Goal: Information Seeking & Learning: Learn about a topic

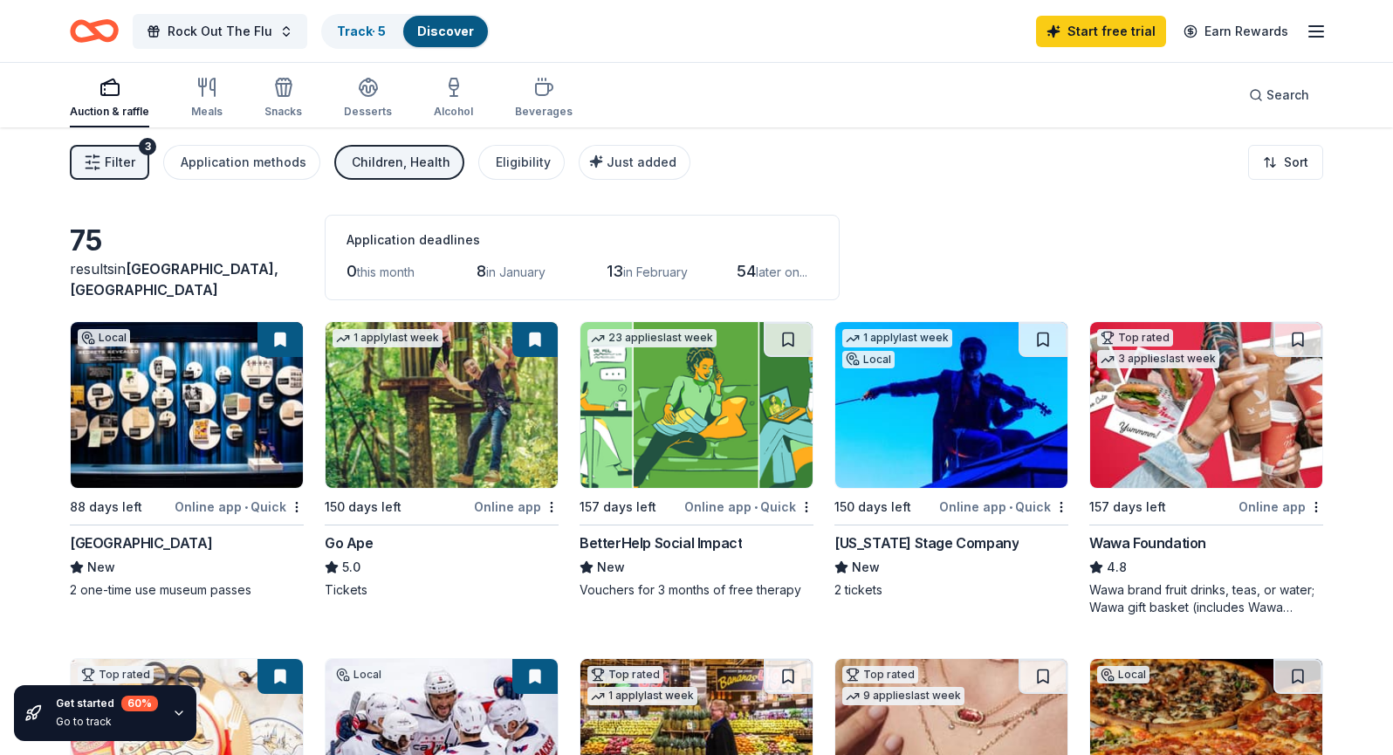
click at [103, 157] on button "Filter 3" at bounding box center [109, 162] width 79 height 35
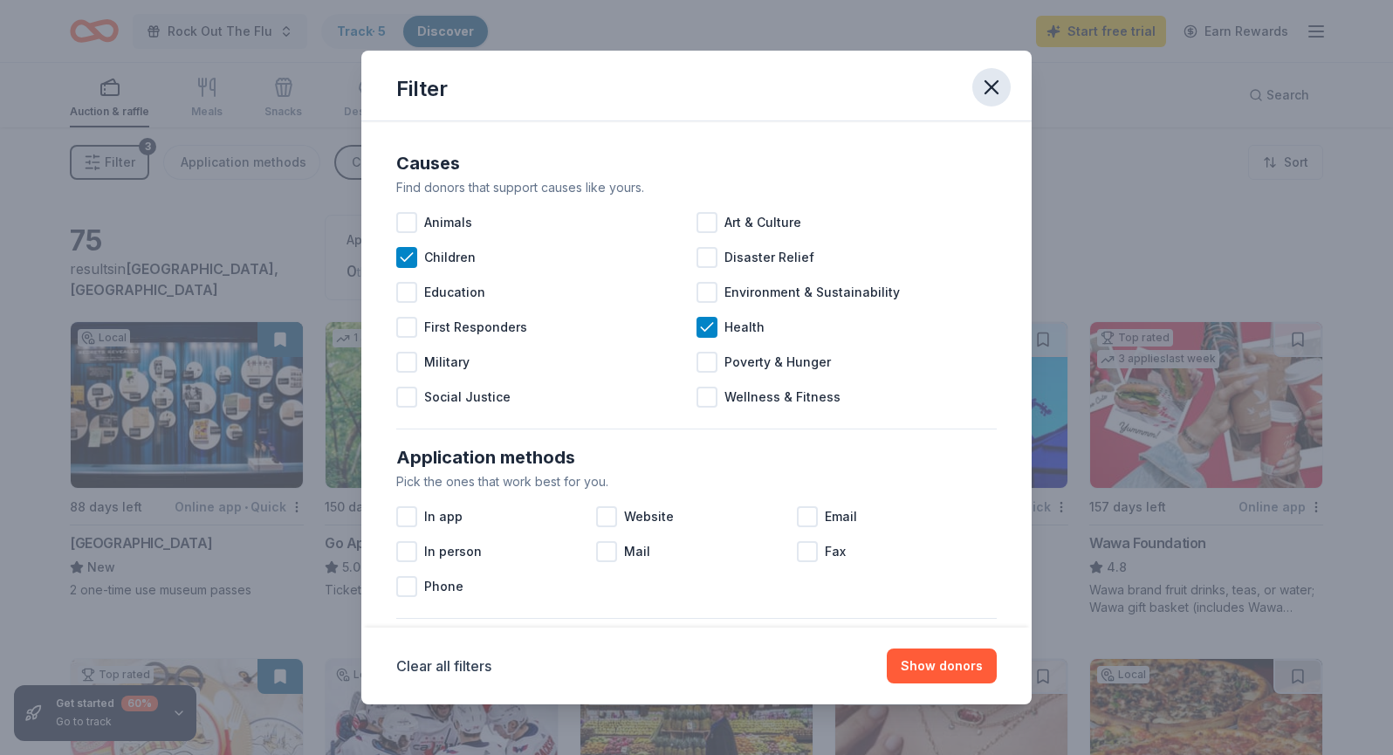
click at [990, 82] on icon "button" at bounding box center [991, 87] width 24 height 24
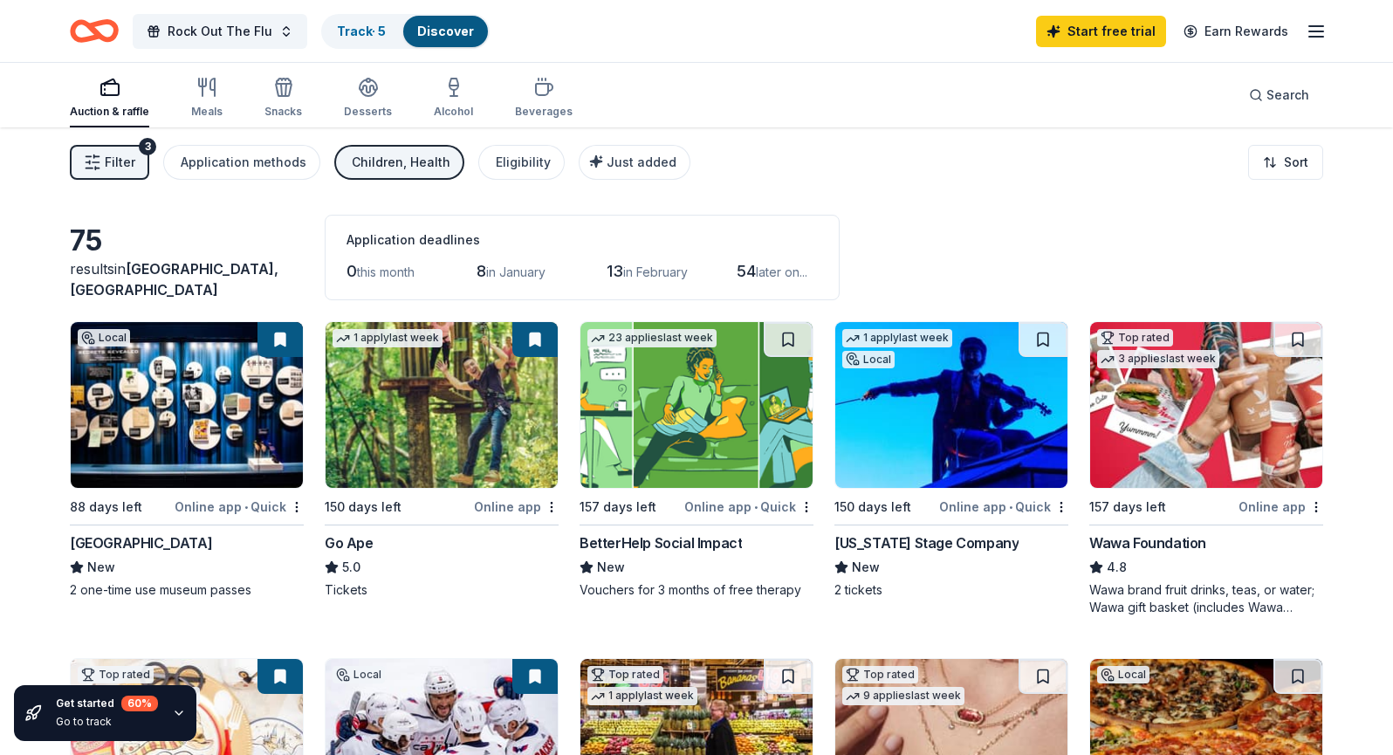
click at [227, 93] on div "Auction & raffle Meals Snacks Desserts Alcohol Beverages" at bounding box center [321, 99] width 503 height 58
click at [212, 92] on icon "button" at bounding box center [206, 87] width 21 height 21
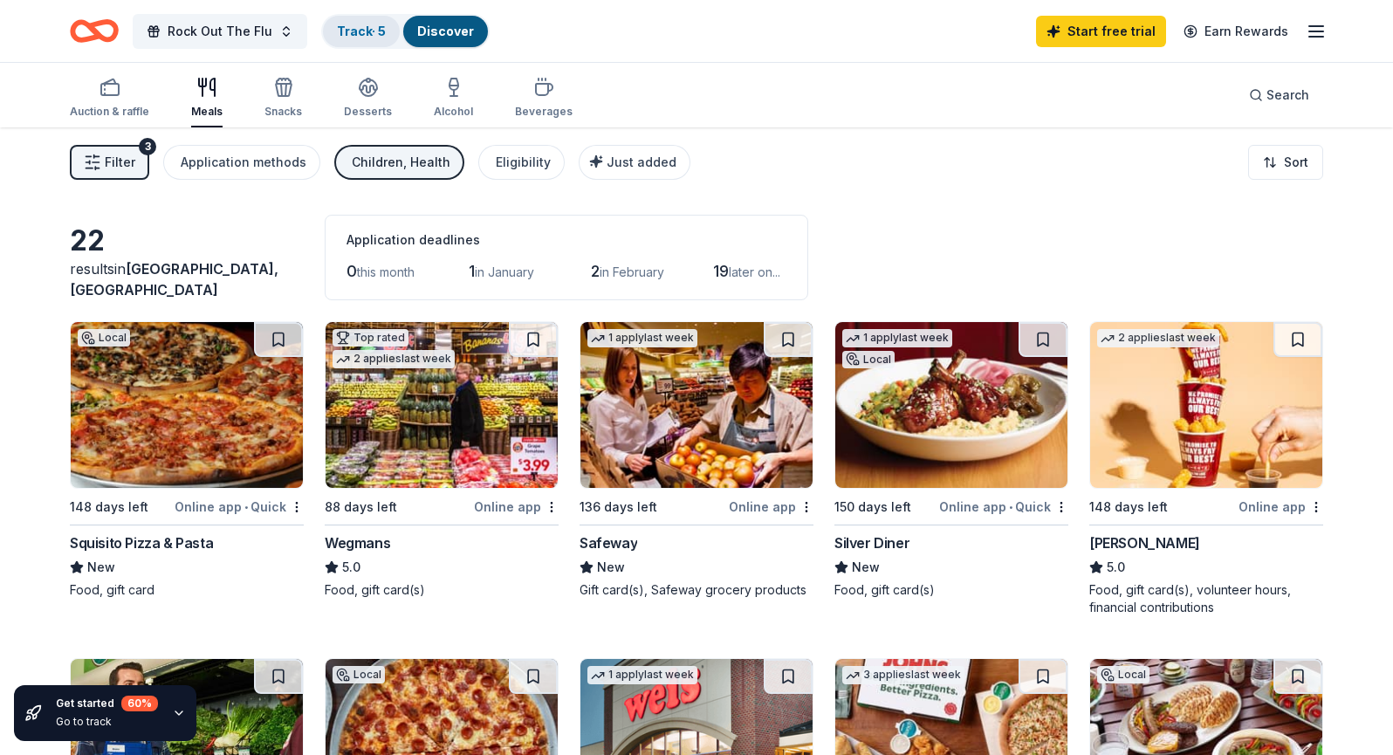
click at [371, 36] on link "Track · 5" at bounding box center [361, 31] width 49 height 15
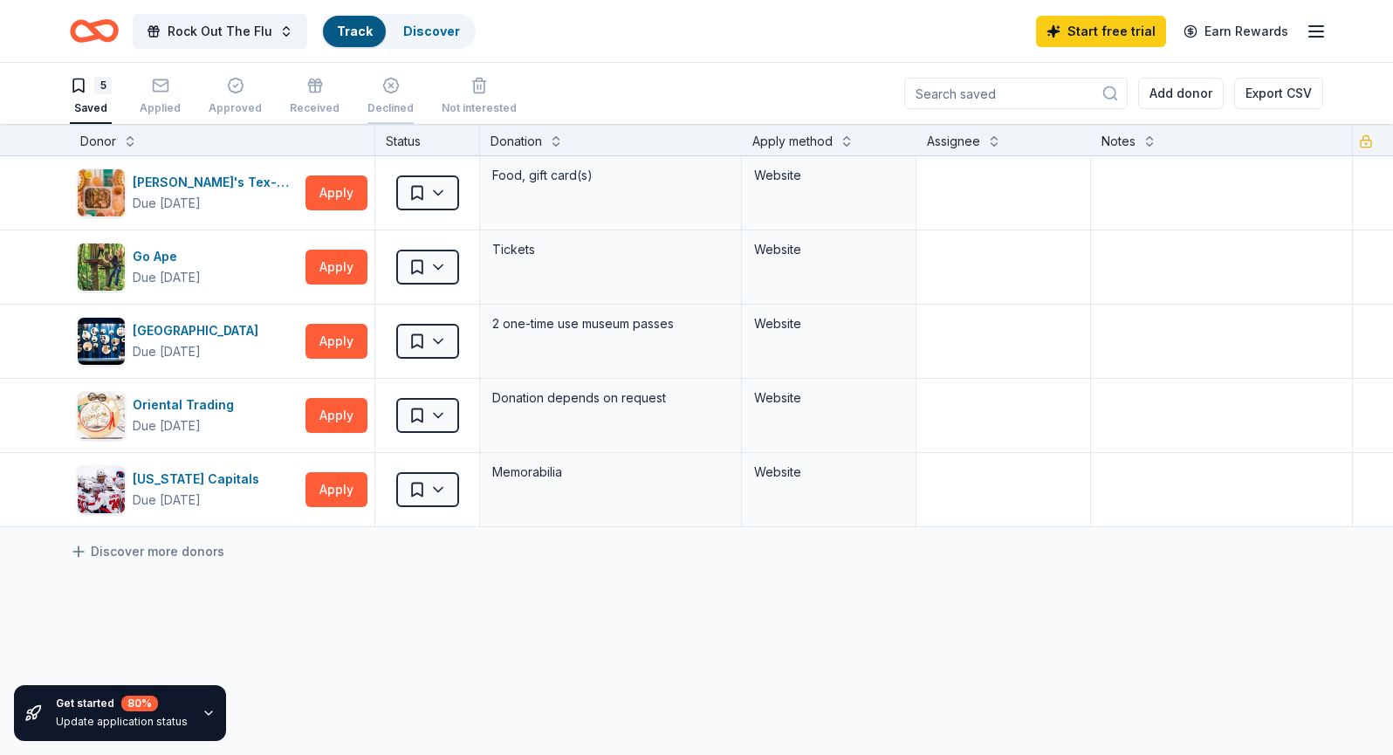
scroll to position [1, 0]
click at [427, 35] on link "Discover" at bounding box center [445, 31] width 57 height 15
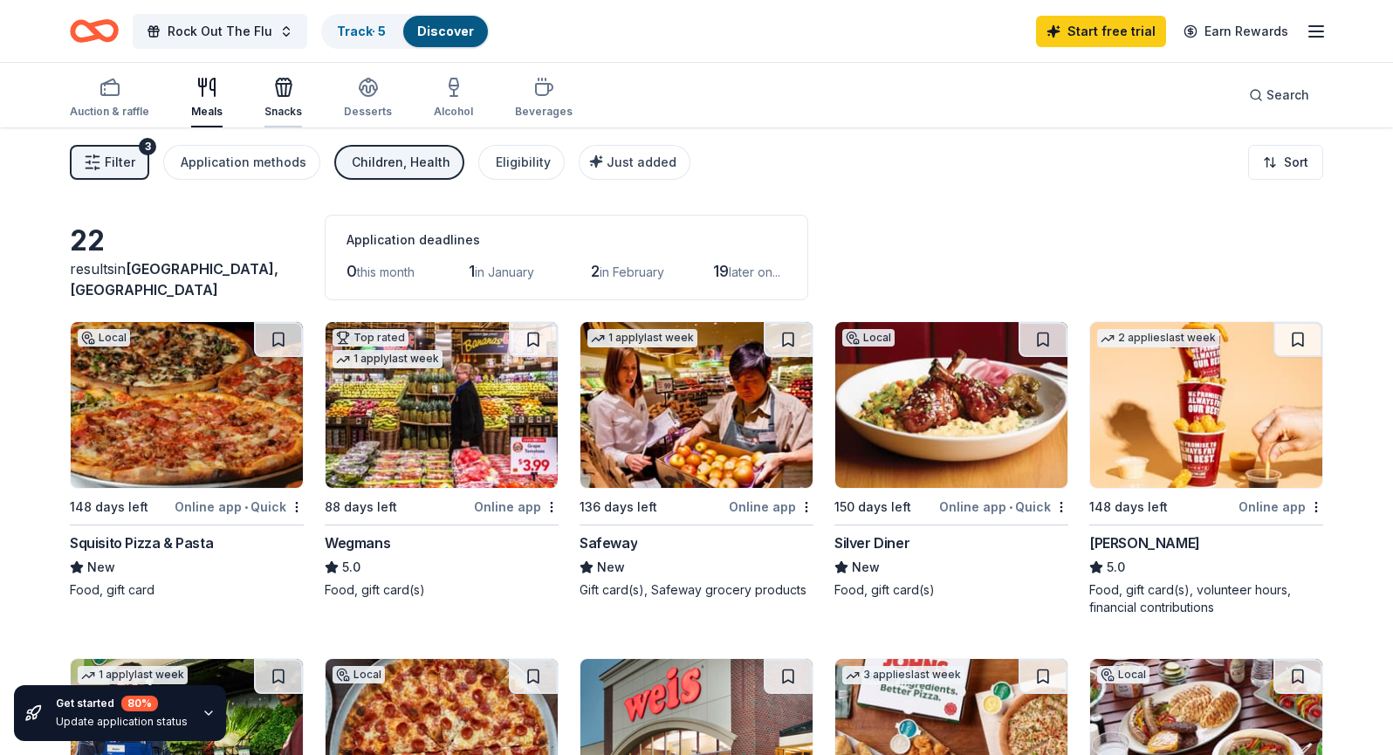
click at [277, 98] on div "Snacks" at bounding box center [283, 98] width 38 height 42
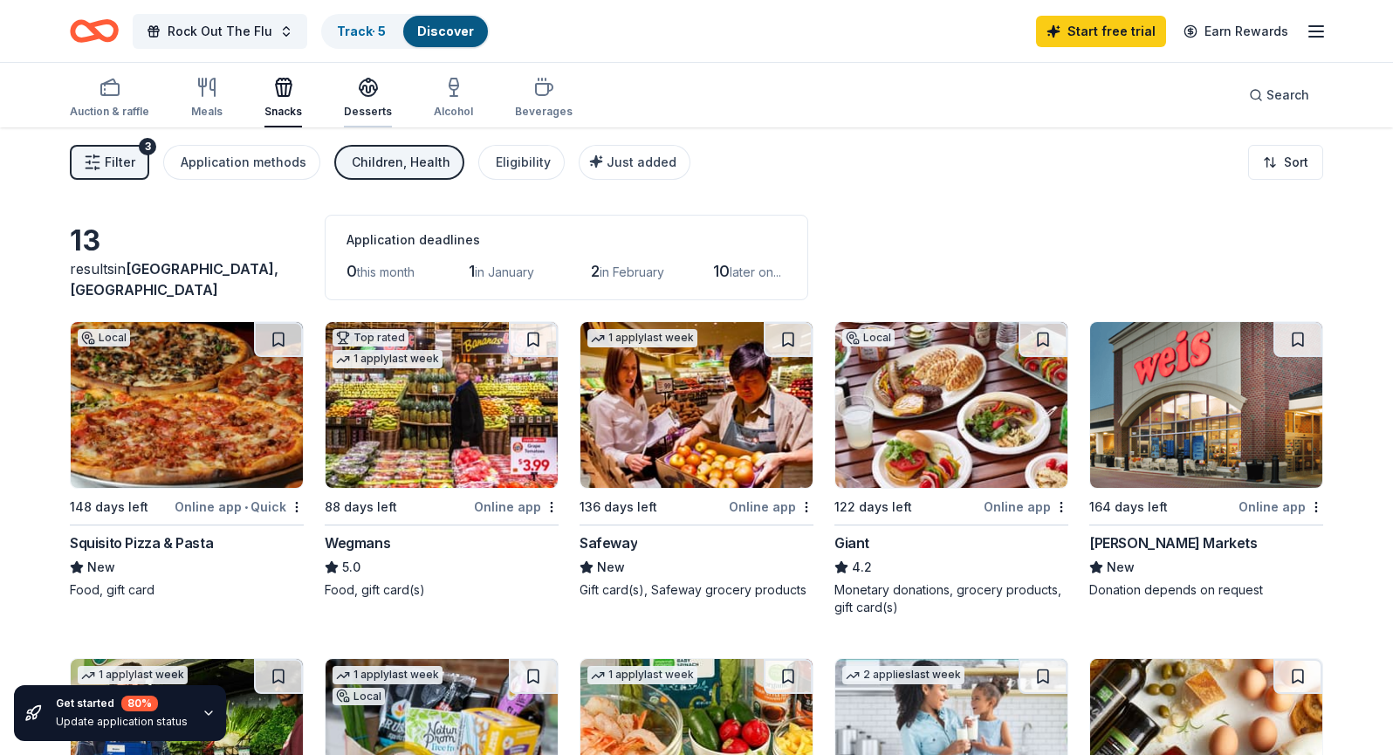
click at [368, 79] on icon "button" at bounding box center [368, 87] width 21 height 21
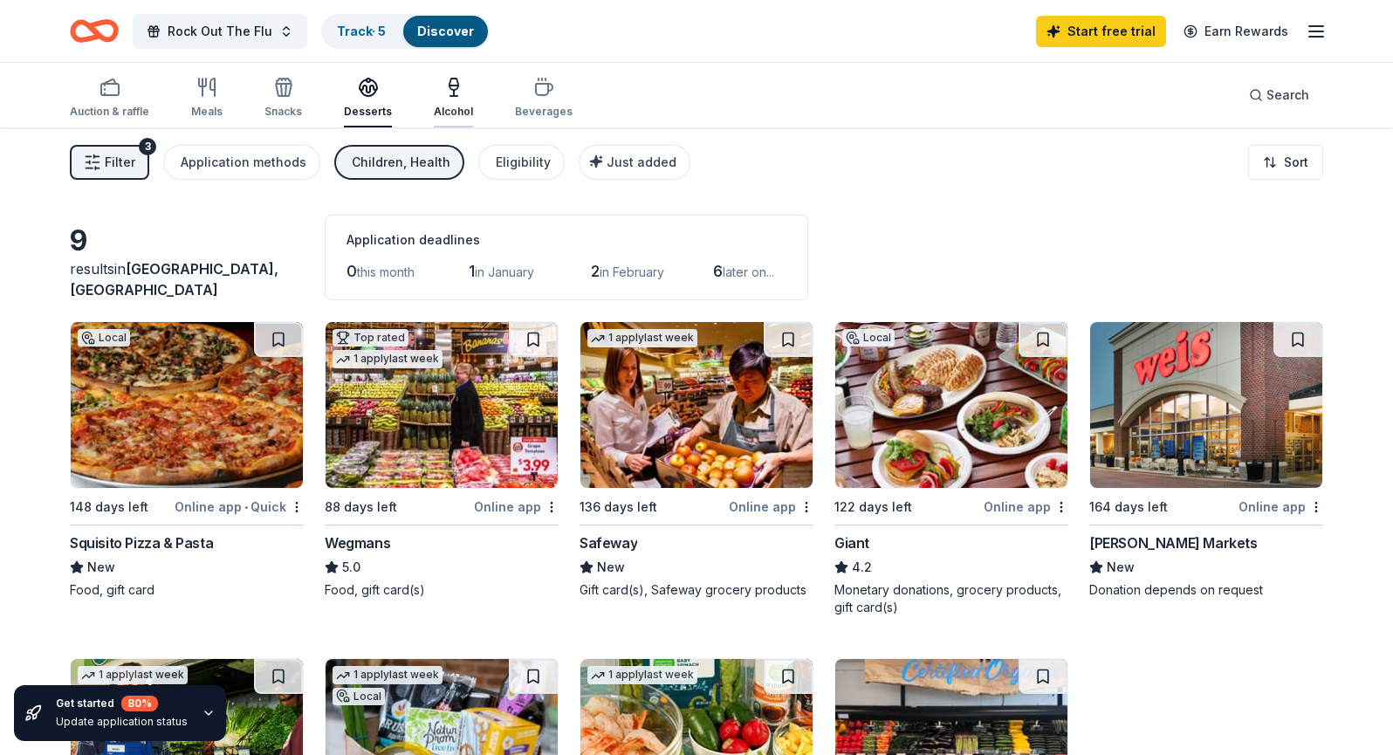
click at [443, 95] on icon "button" at bounding box center [453, 87] width 21 height 21
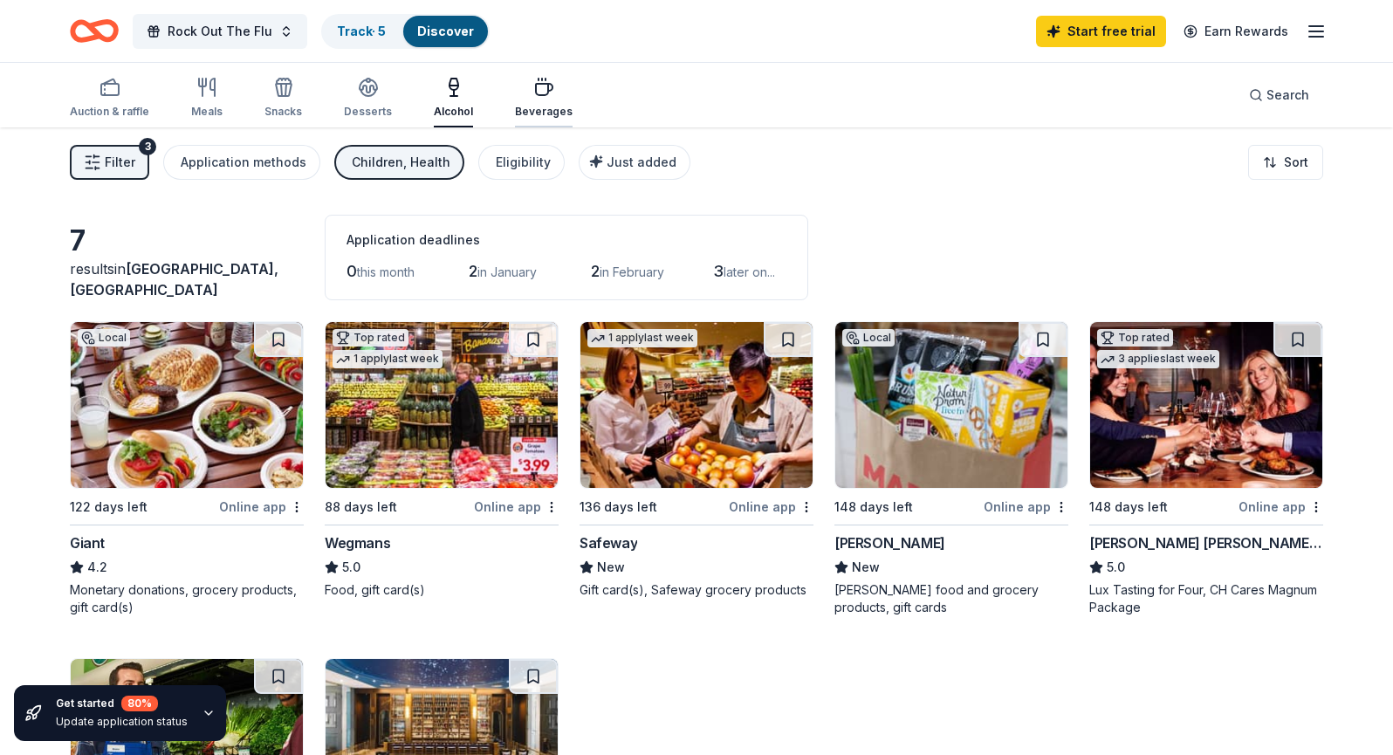
click at [534, 90] on icon "button" at bounding box center [543, 87] width 21 height 21
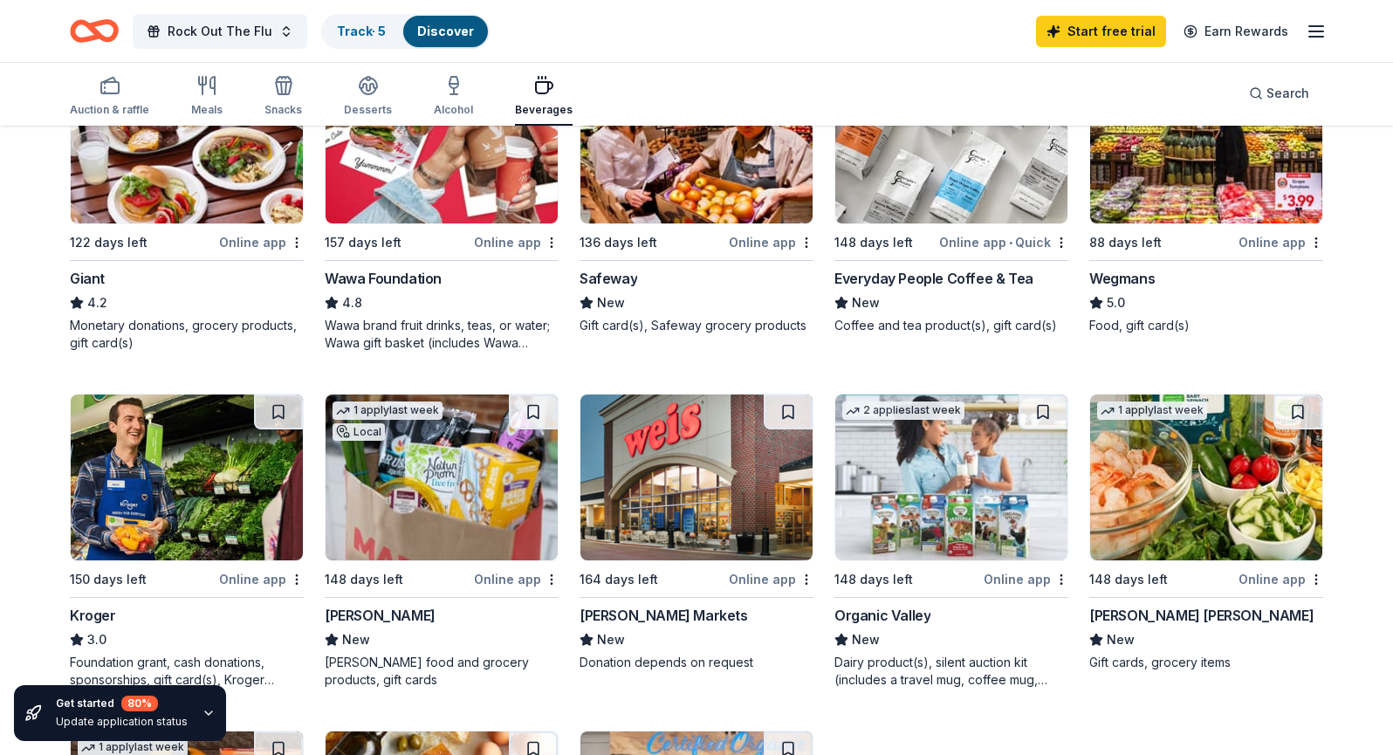
scroll to position [265, 0]
click at [919, 665] on div "Dairy product(s), silent auction kit (includes a travel mug, coffee mug, freeze…" at bounding box center [951, 670] width 234 height 35
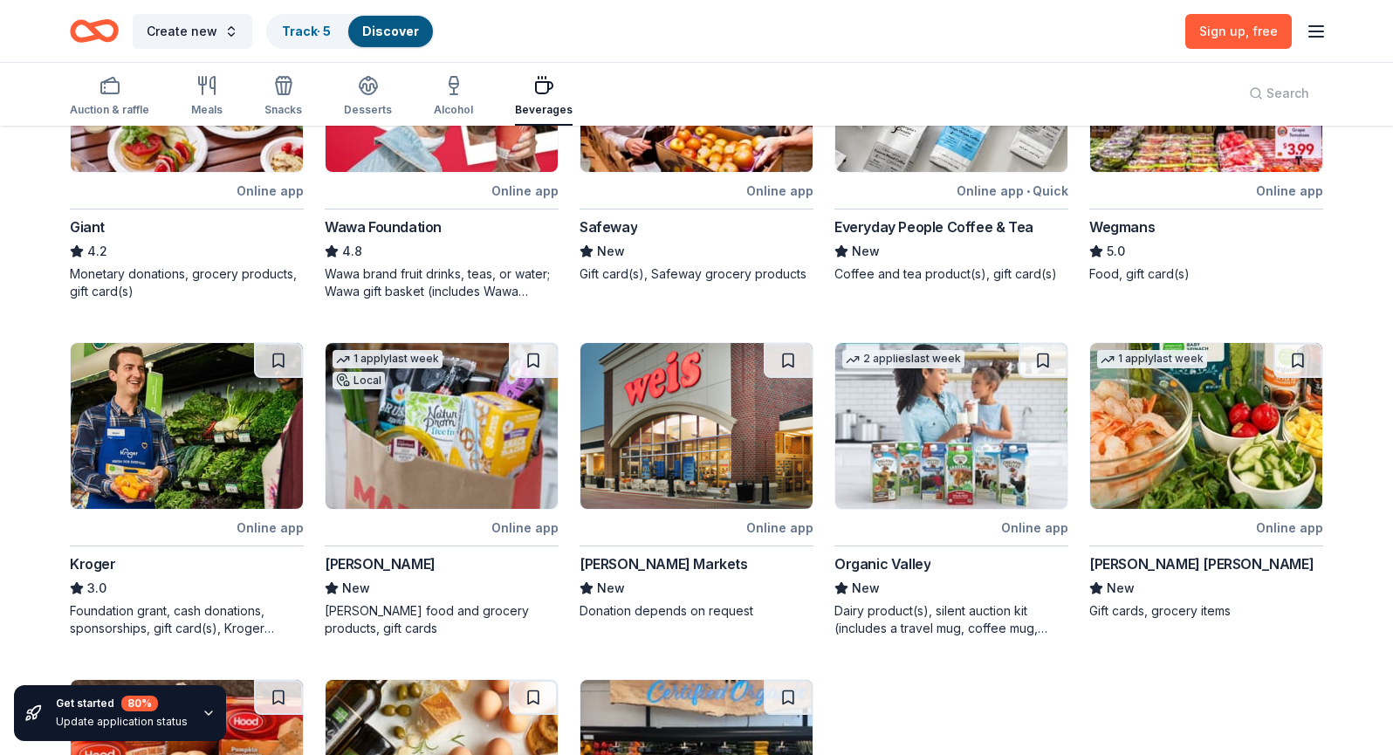
scroll to position [300, 0]
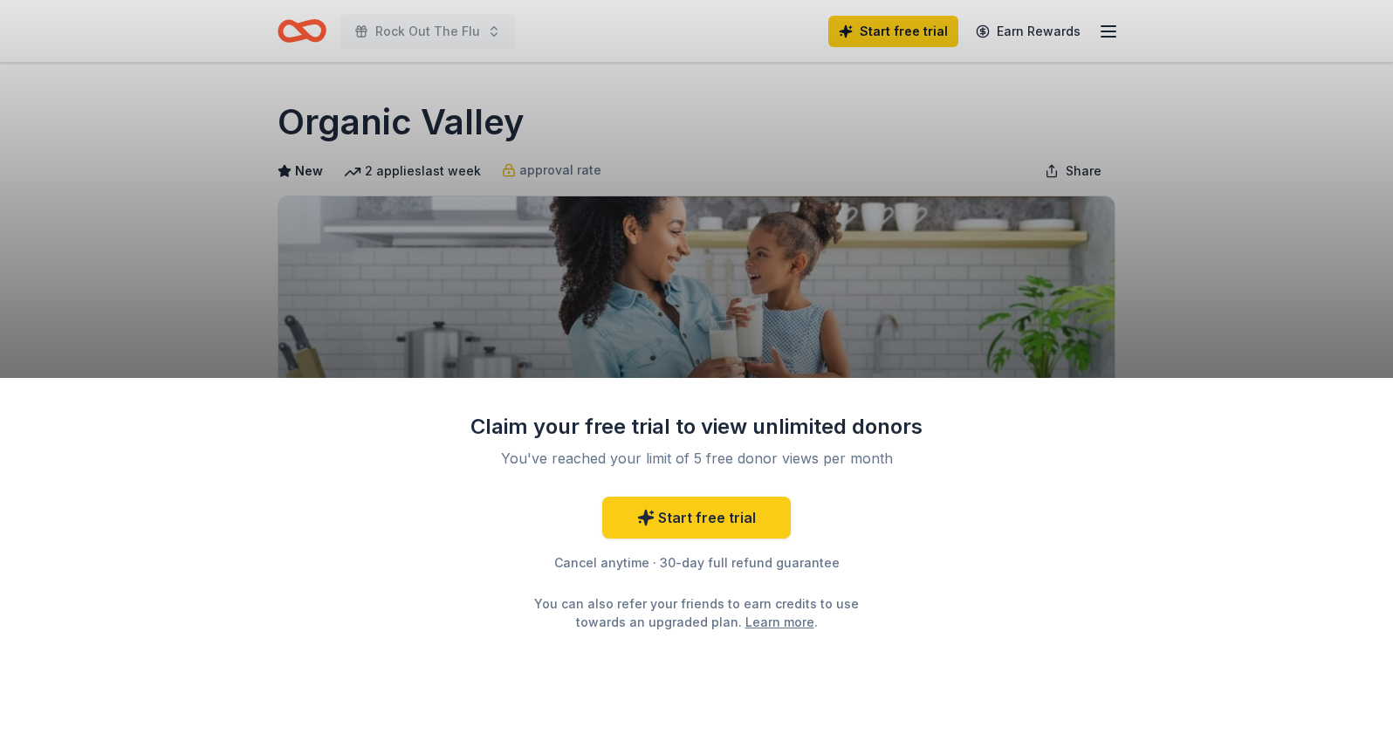
click at [951, 316] on div "Claim your free trial to view unlimited donors You've reached your limit of 5 f…" at bounding box center [696, 377] width 1393 height 755
click at [935, 313] on div "Claim your free trial to view unlimited donors You've reached your limit of 5 f…" at bounding box center [696, 377] width 1393 height 755
